Goal: Navigation & Orientation: Find specific page/section

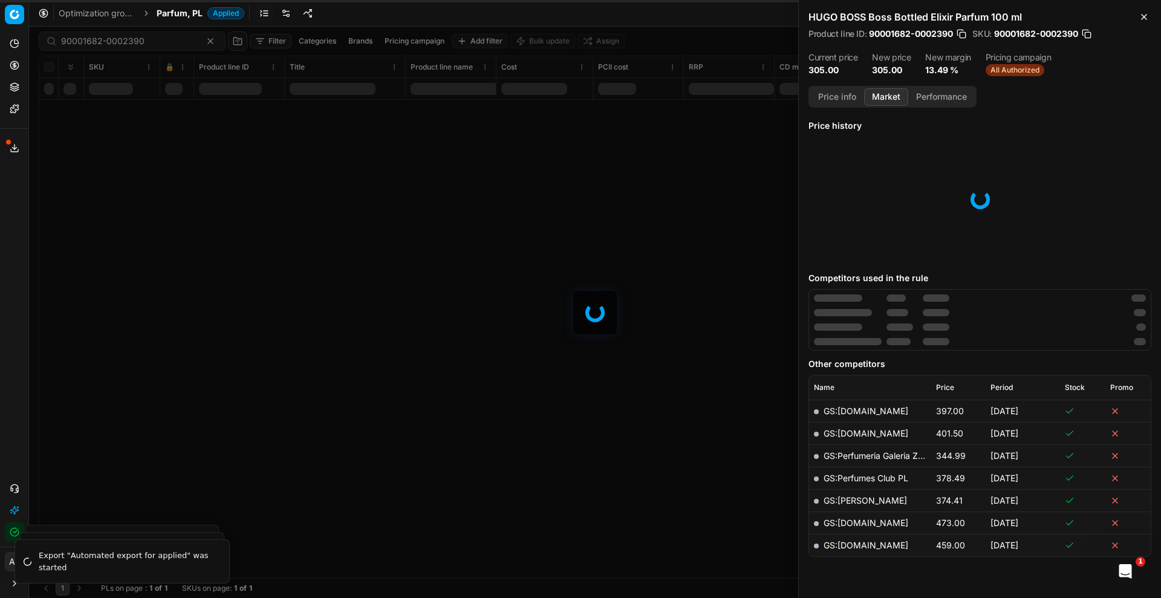
scroll to position [31, 0]
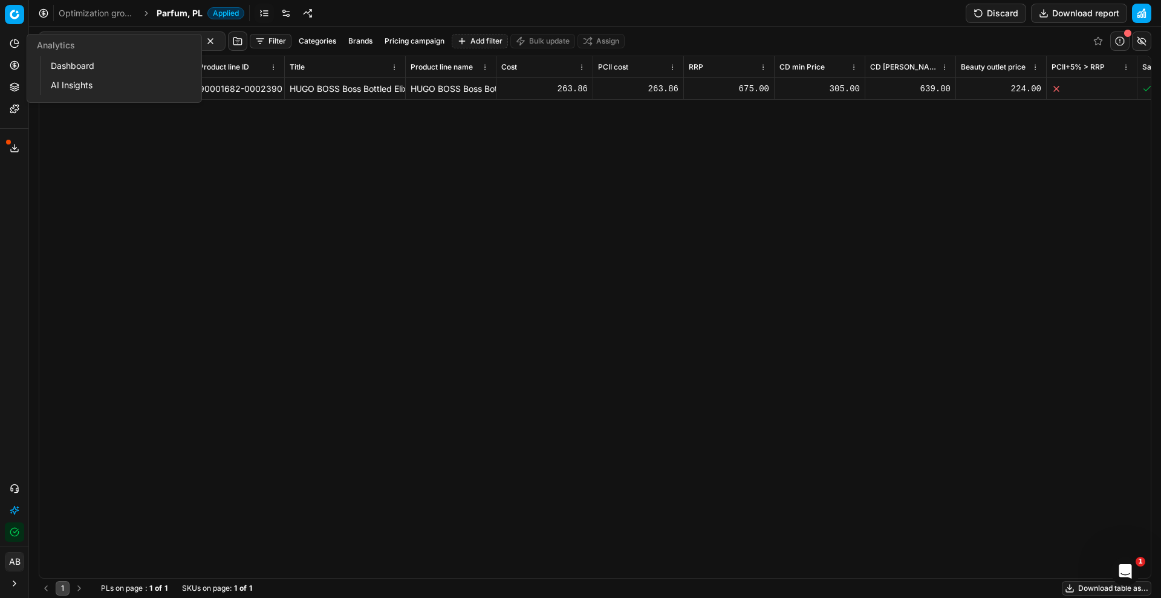
click at [19, 41] on button "Analytics" at bounding box center [14, 43] width 19 height 19
click at [57, 62] on link "Dashboard" at bounding box center [116, 65] width 141 height 17
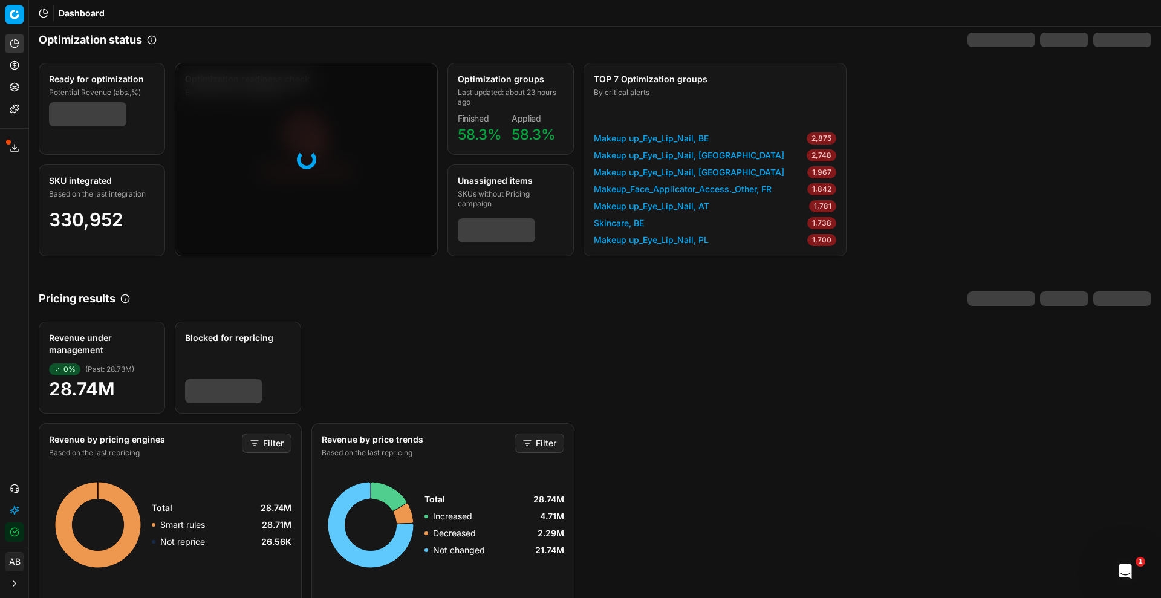
click at [17, 539] on button "Integration status" at bounding box center [14, 531] width 19 height 19
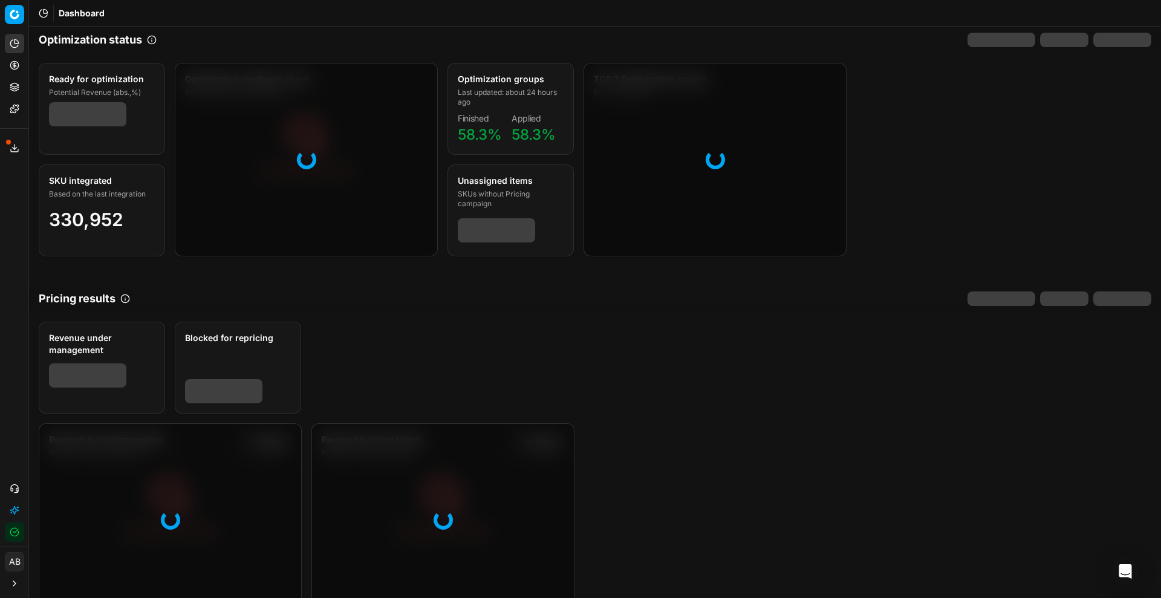
click at [13, 536] on icon "button" at bounding box center [14, 532] width 8 height 8
